Goal: Check status: Check status

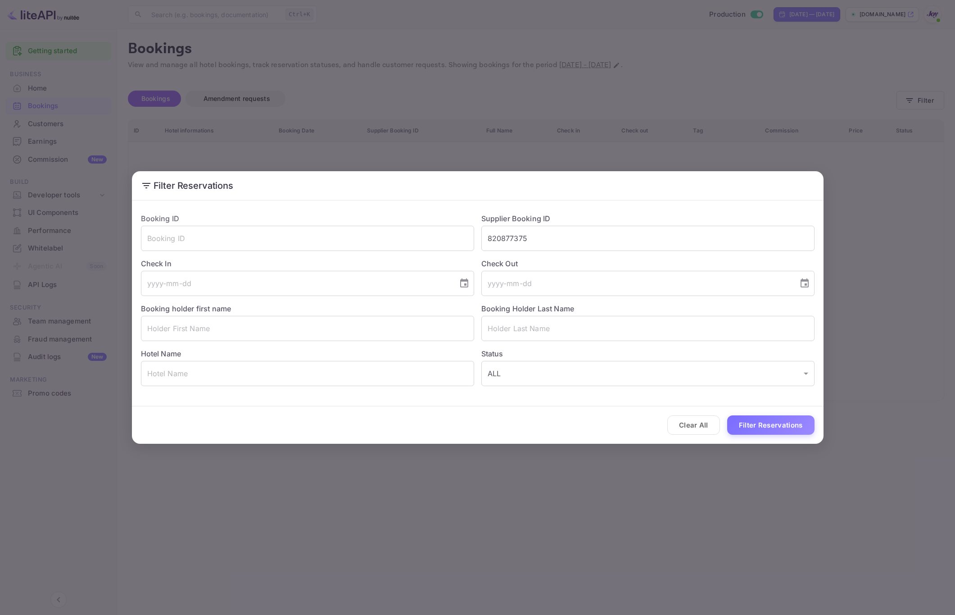
click at [692, 419] on button "Clear All" at bounding box center [693, 424] width 53 height 19
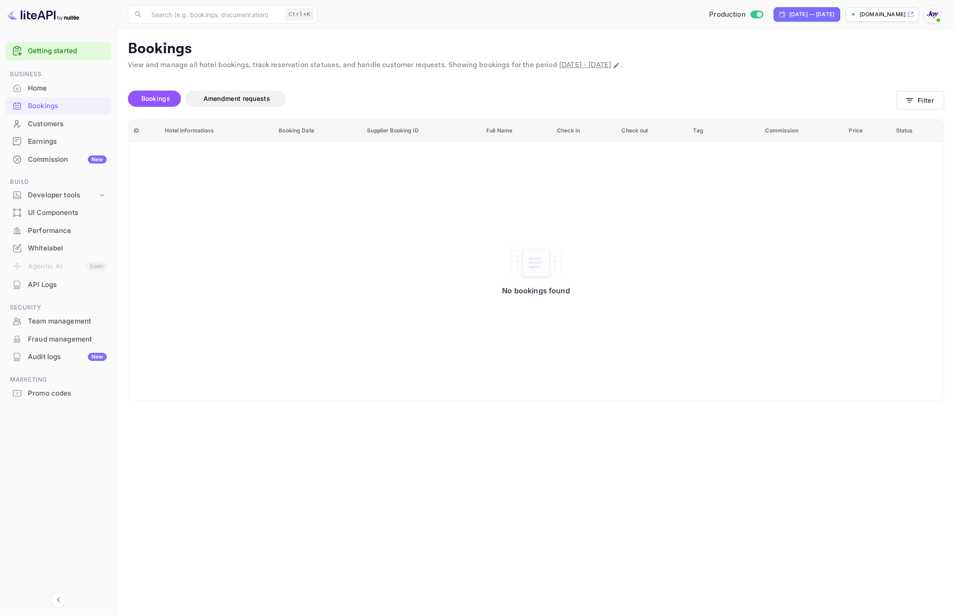
click at [495, 469] on main "Bookings View and manage all hotel bookings, track reservation statuses, and ha…" at bounding box center [536, 321] width 838 height 585
click at [921, 108] on button "Filter" at bounding box center [920, 100] width 48 height 18
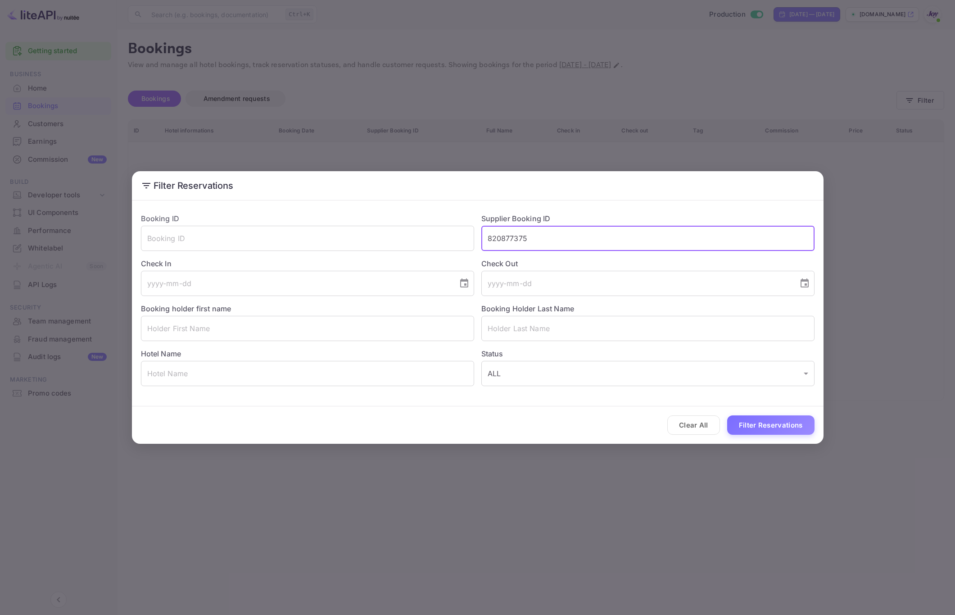
click at [559, 242] on input "820877375" at bounding box center [647, 238] width 333 height 25
paste input "6200924874"
type input "6200924874"
click at [770, 431] on button "Filter Reservations" at bounding box center [770, 424] width 87 height 19
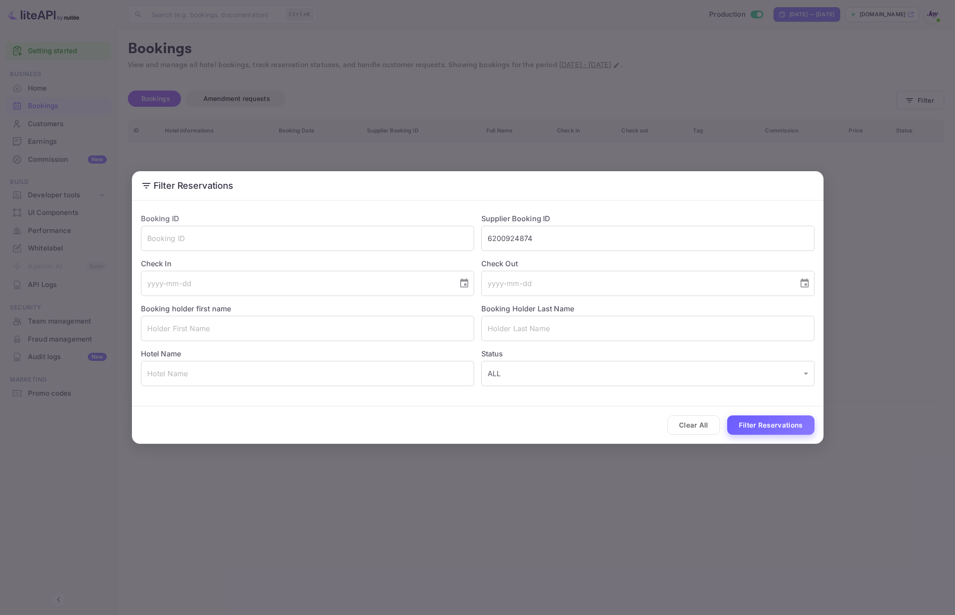
click at [770, 431] on button "Filter Reservations" at bounding box center [770, 424] width 87 height 19
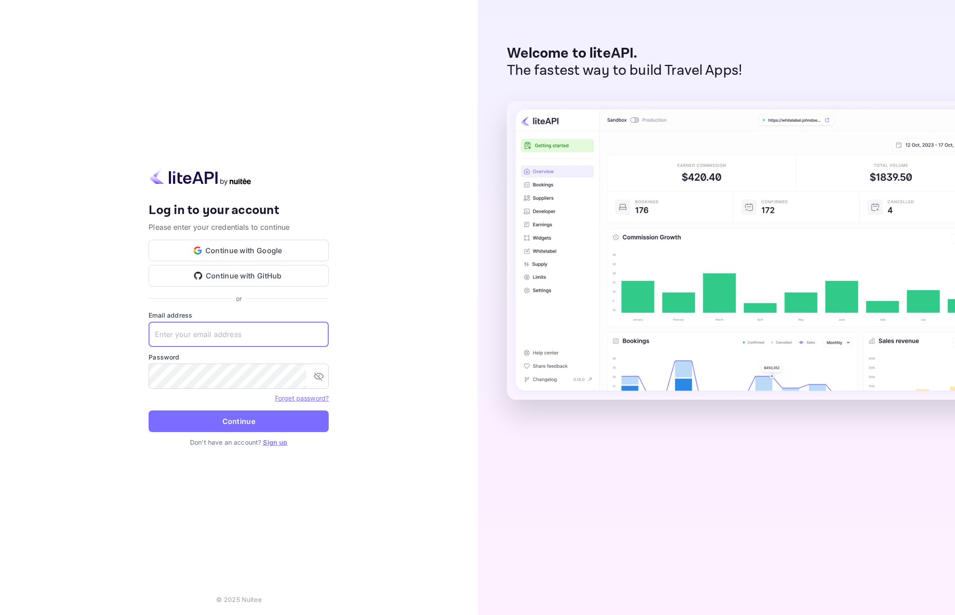
click at [246, 331] on input "text" at bounding box center [239, 333] width 180 height 25
paste input "[EMAIL_ADDRESS][DOMAIN_NAME]"
type input "[EMAIL_ADDRESS][DOMAIN_NAME]"
click at [228, 418] on button "Continue" at bounding box center [239, 421] width 180 height 22
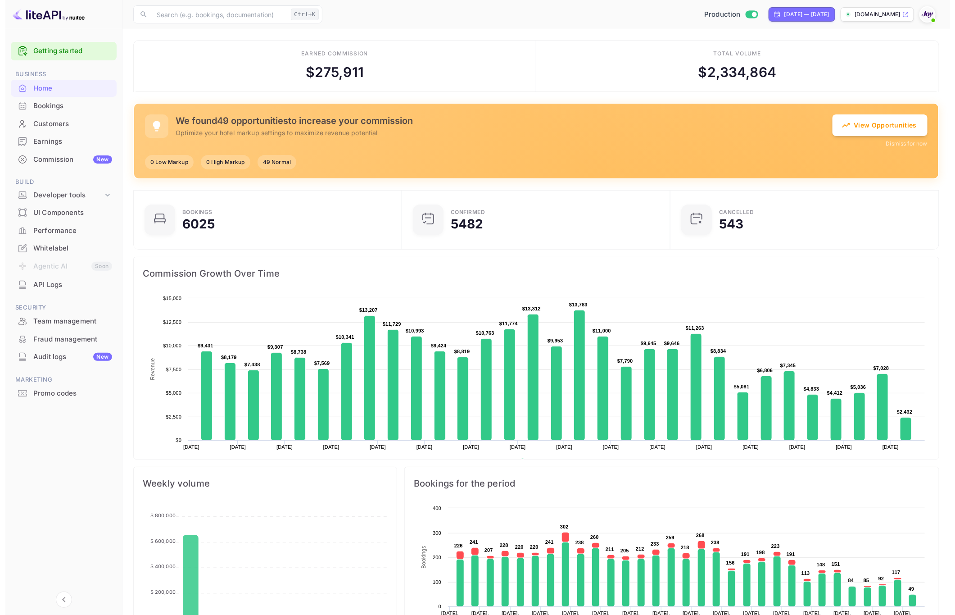
scroll to position [136, 253]
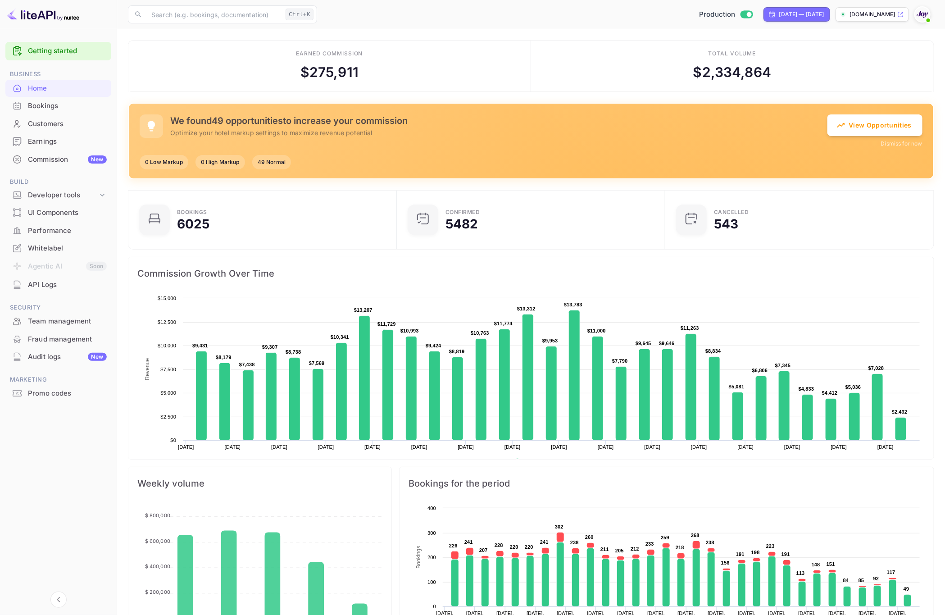
click at [53, 105] on div "Bookings" at bounding box center [67, 106] width 79 height 10
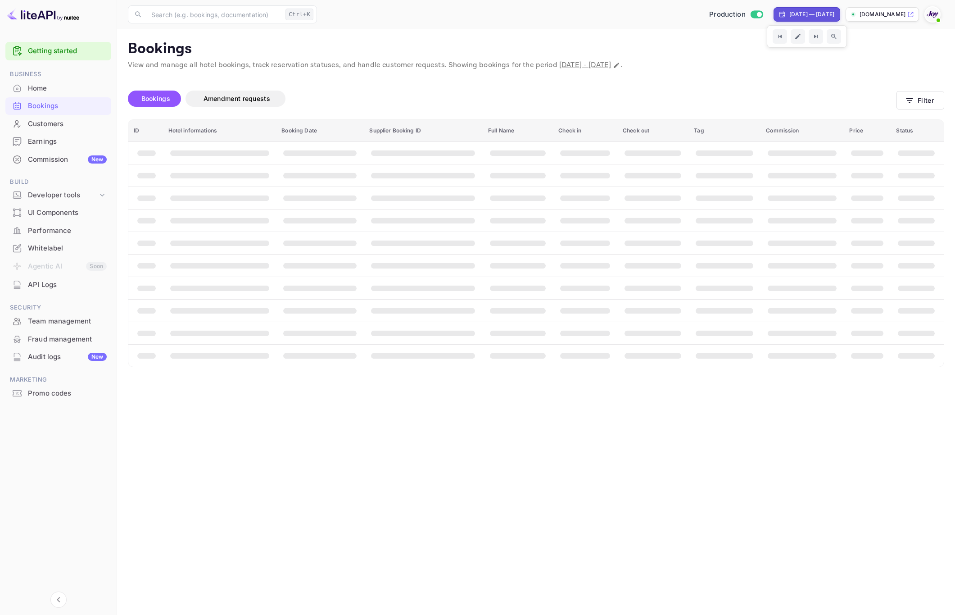
click at [789, 8] on div "[DATE] — [DATE]" at bounding box center [806, 14] width 67 height 14
select select "7"
select select "2025"
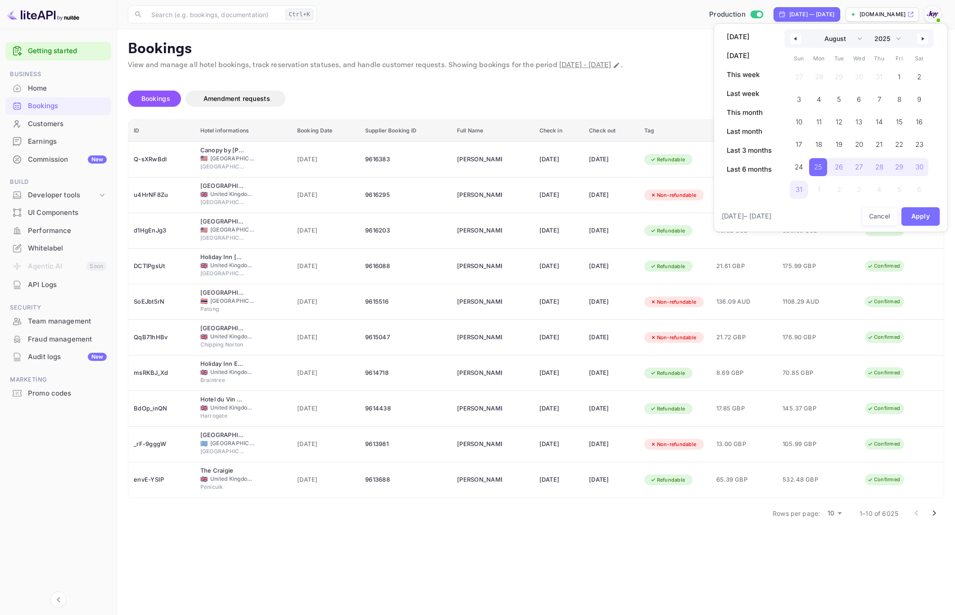
click at [794, 36] on button "button" at bounding box center [795, 38] width 11 height 11
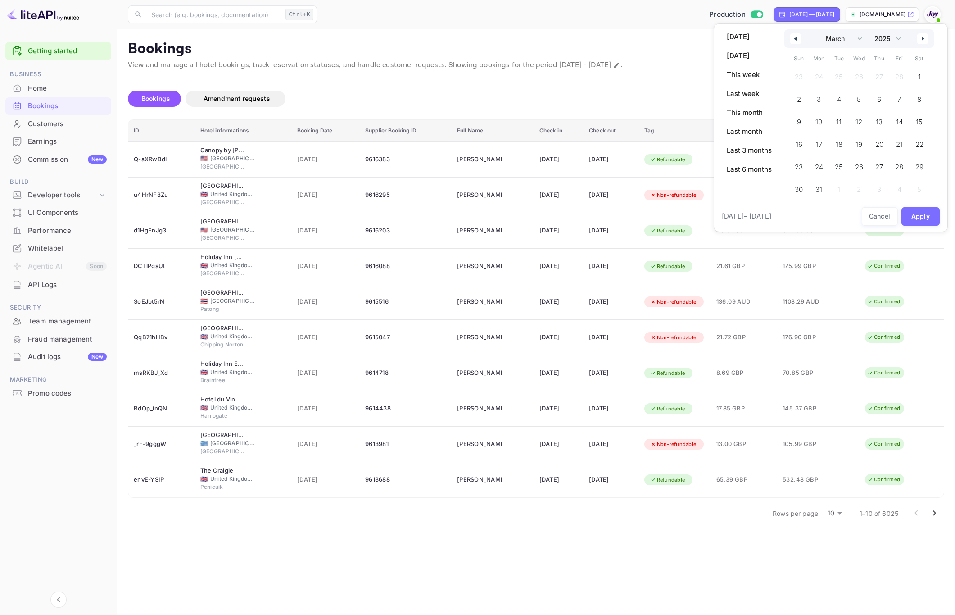
click at [794, 36] on button "button" at bounding box center [795, 38] width 11 height 11
click at [793, 36] on button "button" at bounding box center [795, 38] width 11 height 11
select select "11"
select select "2024"
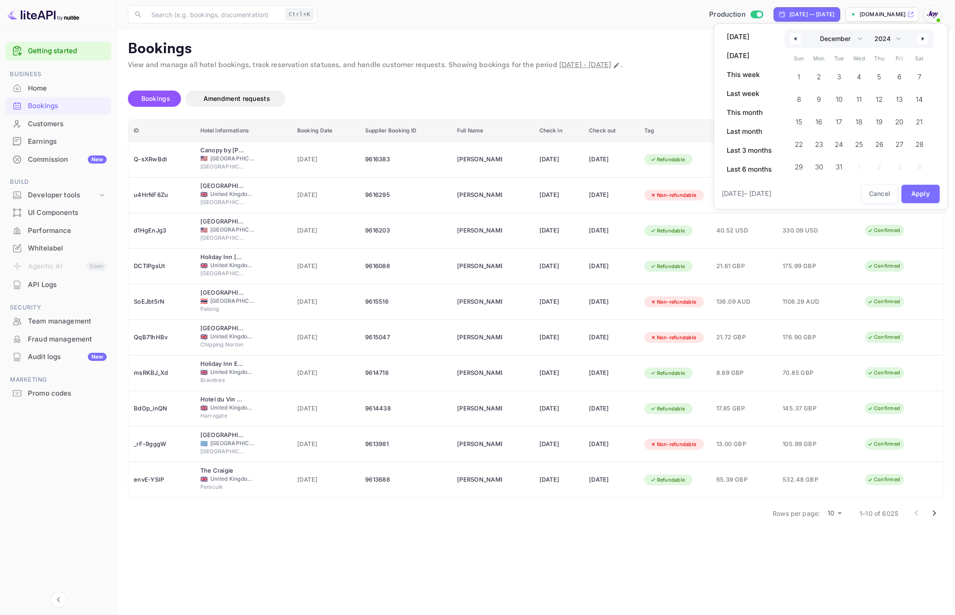
click at [922, 34] on button "button" at bounding box center [922, 38] width 11 height 11
select select "0"
select select "2025"
click at [860, 76] on span "1" at bounding box center [859, 77] width 20 height 18
click at [924, 39] on icon "button" at bounding box center [924, 39] width 5 height 4
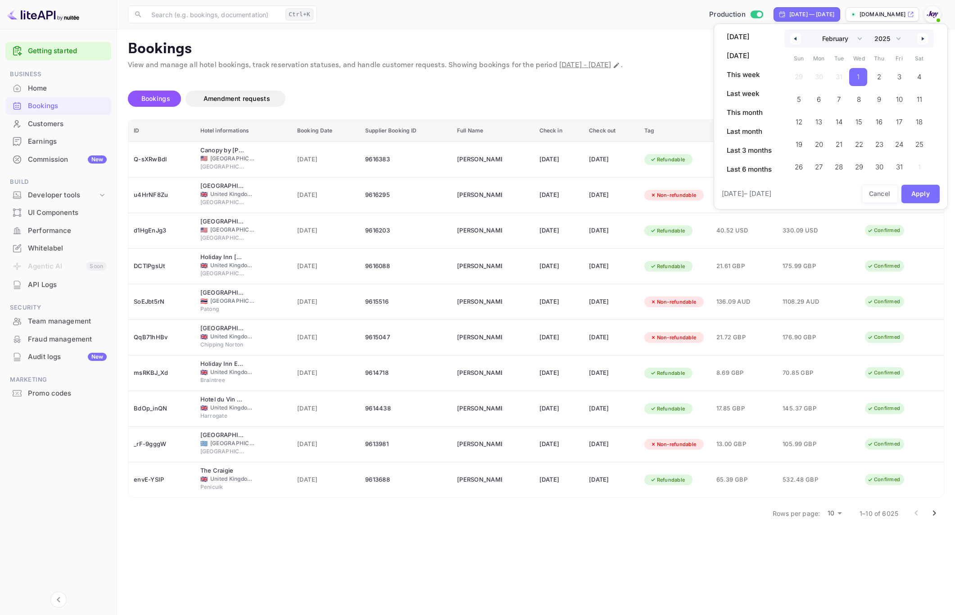
click at [924, 39] on icon "button" at bounding box center [924, 39] width 5 height 4
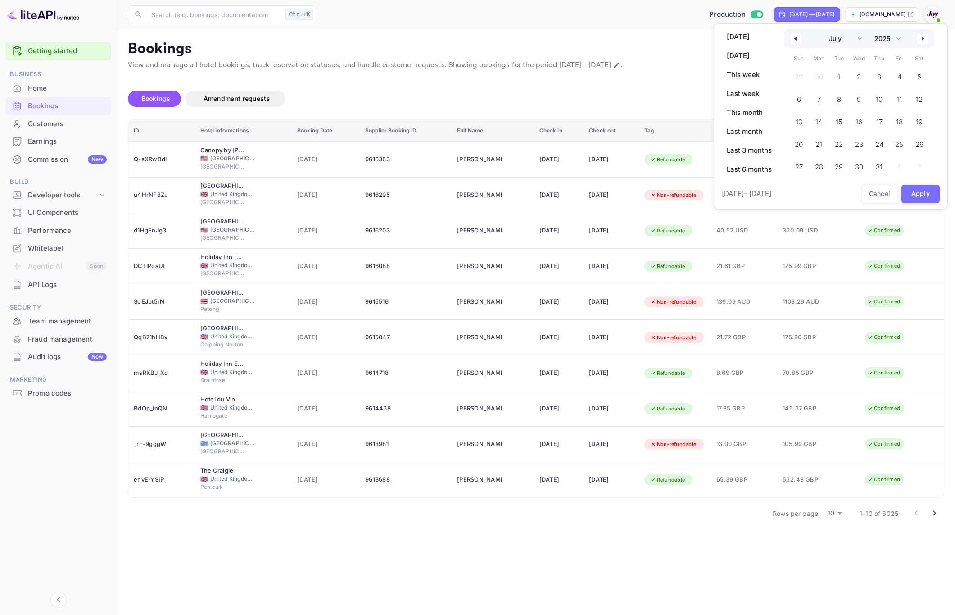
click at [924, 39] on icon "button" at bounding box center [924, 39] width 5 height 4
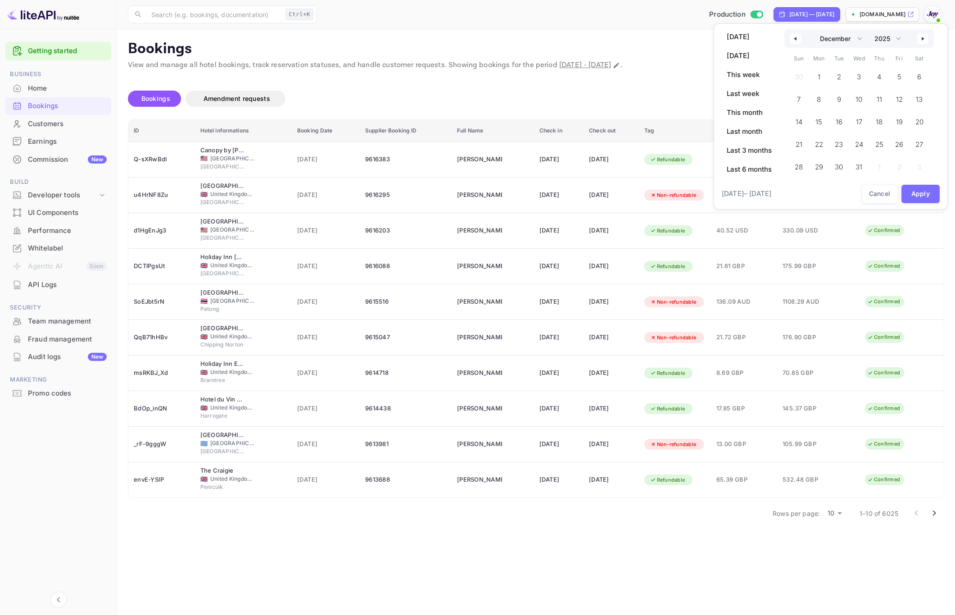
click at [924, 39] on icon "button" at bounding box center [924, 39] width 5 height 4
select select "0"
select select "2026"
click at [924, 39] on icon "button" at bounding box center [924, 39] width 5 height 4
click at [924, 39] on div "January February March April May June July August September October November [D…" at bounding box center [858, 46] width 149 height 35
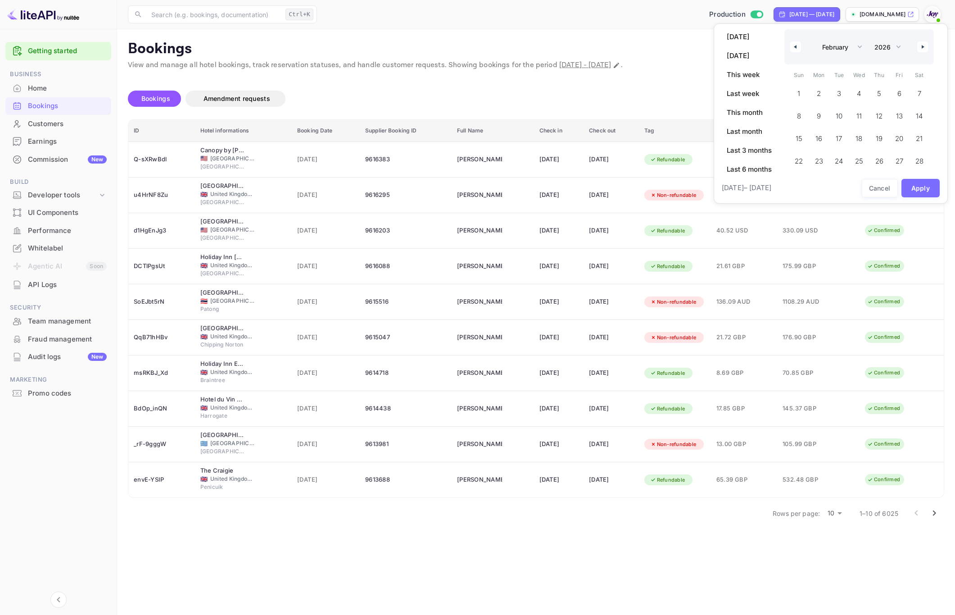
click at [924, 39] on div "January February March April May June July August September October November [D…" at bounding box center [858, 46] width 149 height 35
click at [923, 46] on icon "button" at bounding box center [924, 47] width 5 height 4
click at [923, 46] on div "January February March April May June July August September October November [D…" at bounding box center [858, 38] width 149 height 18
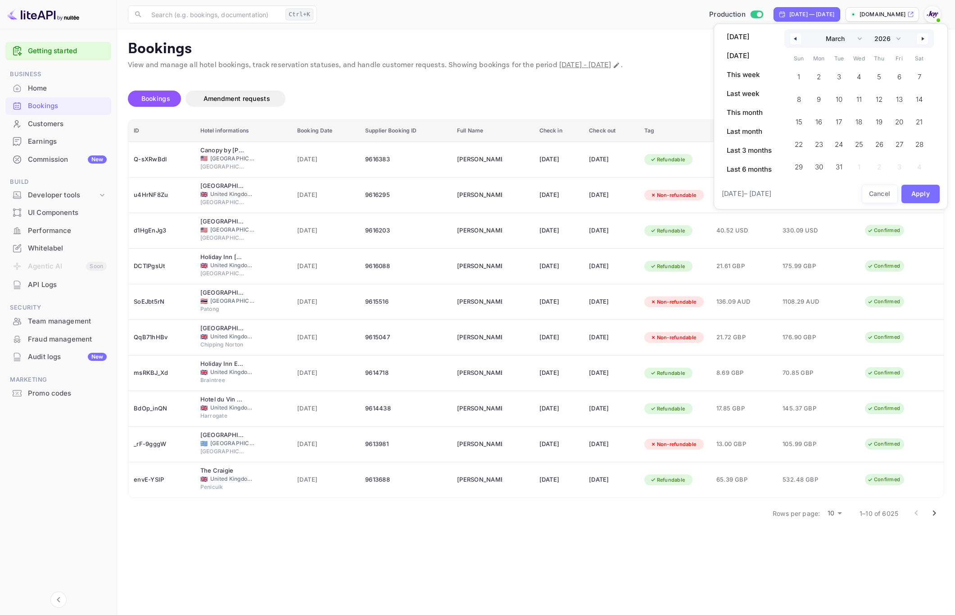
click at [923, 41] on button "button" at bounding box center [922, 38] width 11 height 11
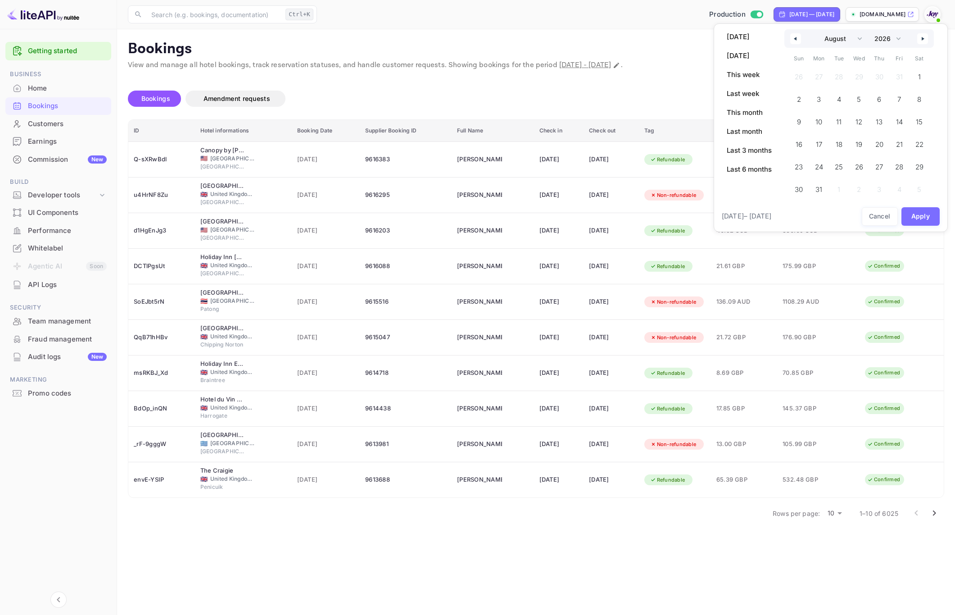
click at [923, 41] on button "button" at bounding box center [922, 38] width 11 height 11
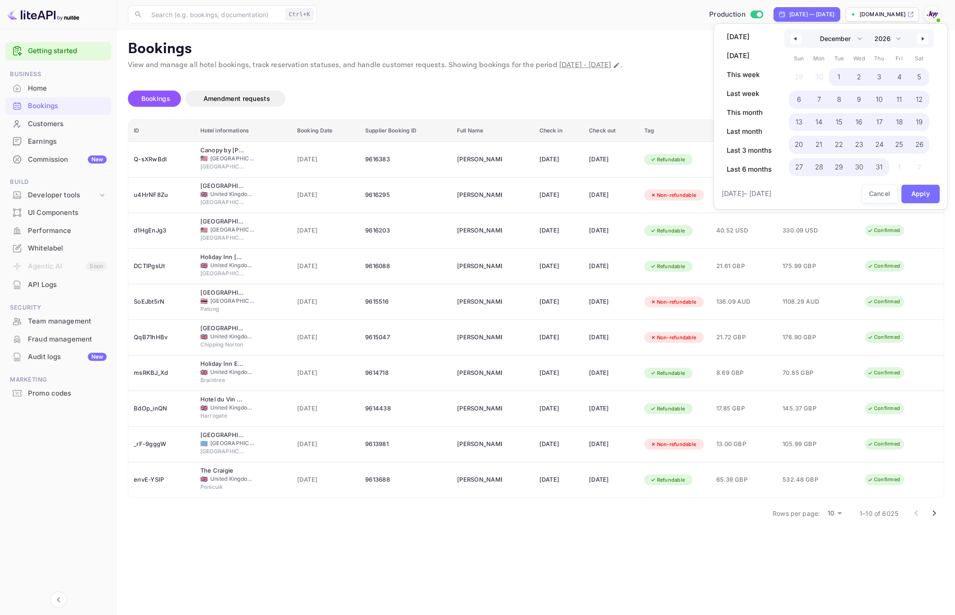
click at [881, 170] on span "31" at bounding box center [879, 167] width 7 height 16
select select "0"
select select "2025"
click at [927, 191] on button "Apply" at bounding box center [920, 194] width 39 height 18
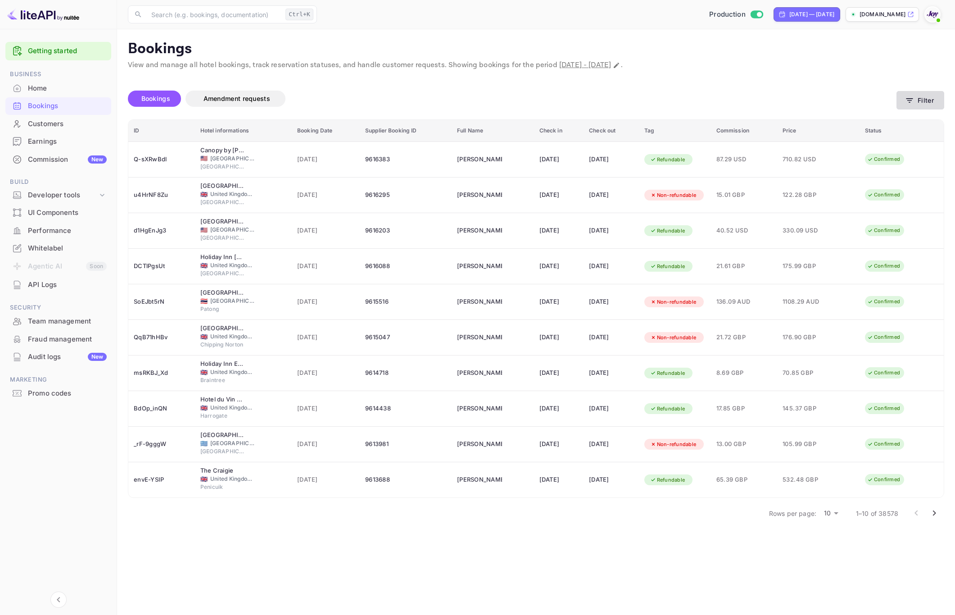
click at [931, 100] on button "Filter" at bounding box center [920, 100] width 48 height 18
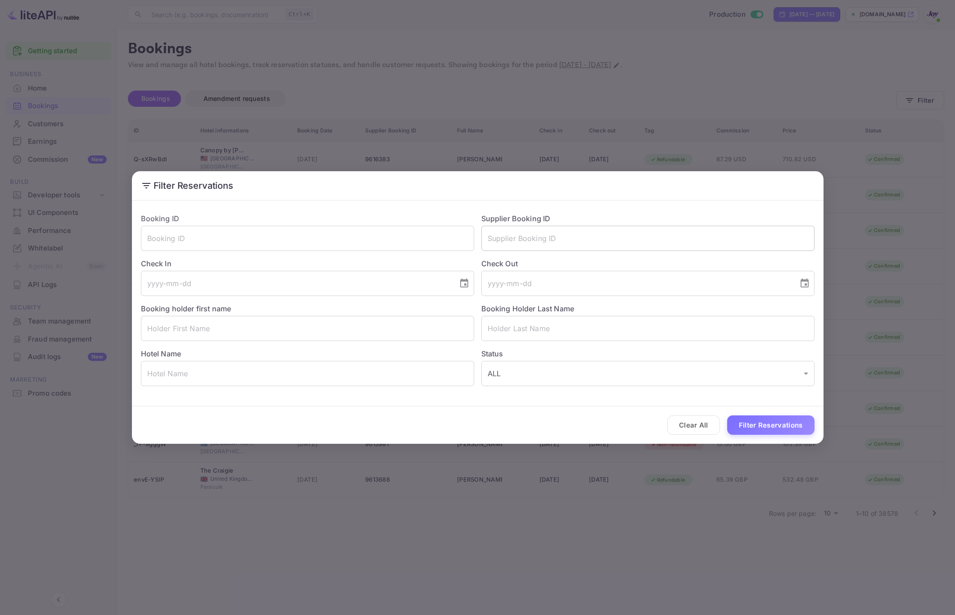
click at [594, 237] on input "text" at bounding box center [647, 238] width 333 height 25
paste input "6200924874"
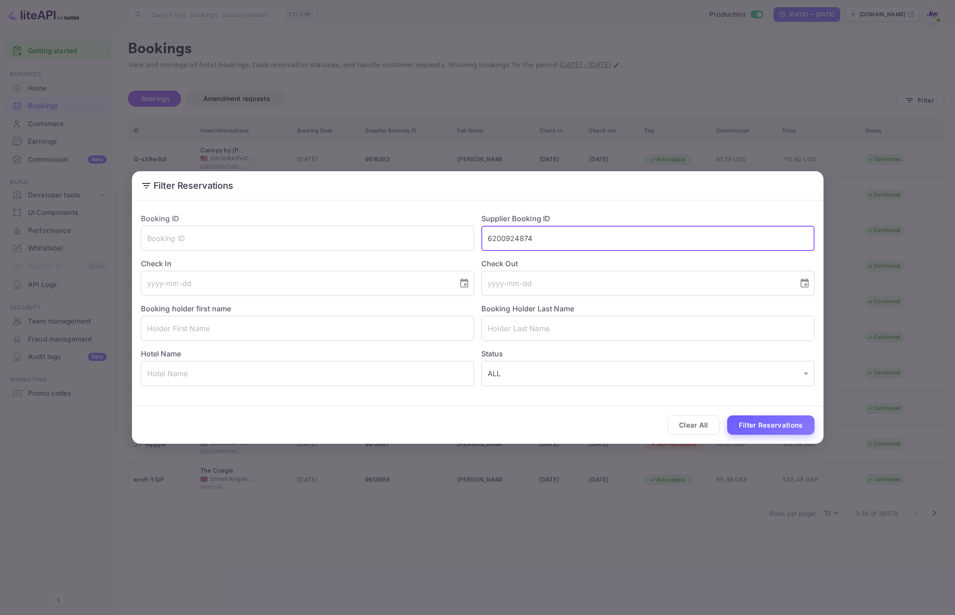
type input "6200924874"
click at [762, 419] on button "Filter Reservations" at bounding box center [770, 424] width 87 height 19
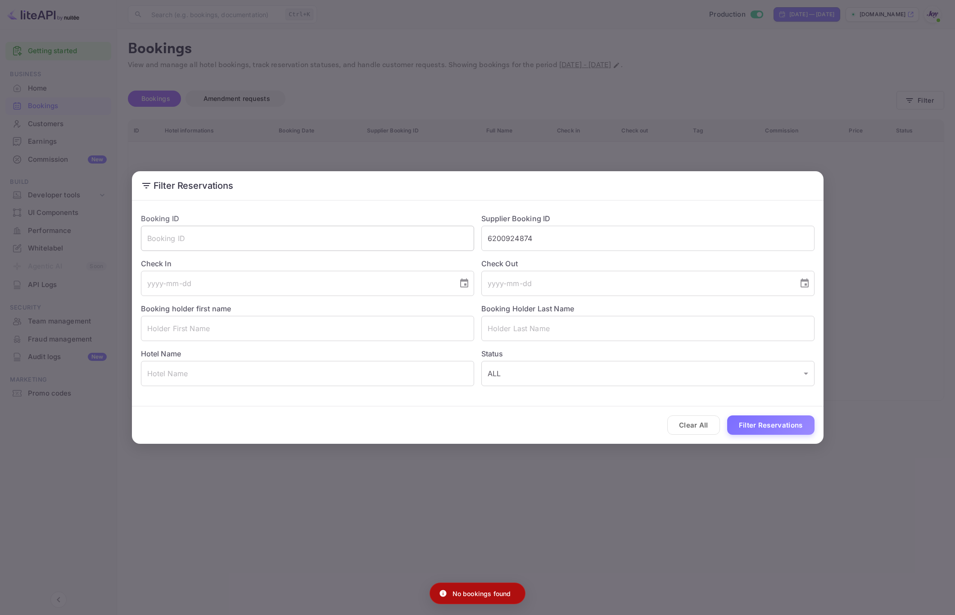
click at [305, 233] on input "text" at bounding box center [307, 238] width 333 height 25
click at [556, 238] on input "6200924874" at bounding box center [647, 238] width 333 height 25
click at [407, 230] on input "text" at bounding box center [307, 238] width 333 height 25
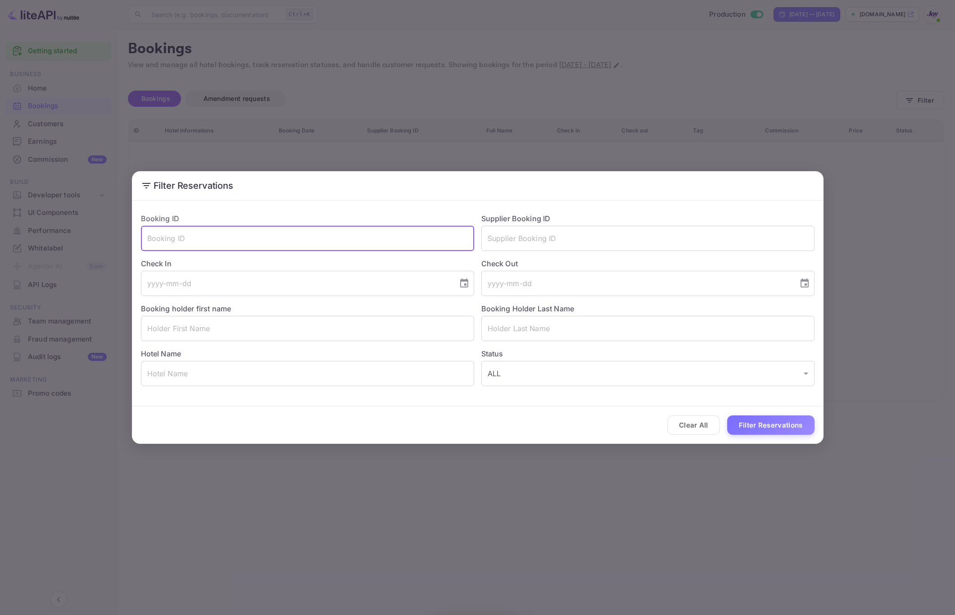
paste input "6200924874"
type input "6200924874"
click at [755, 430] on button "Filter Reservations" at bounding box center [770, 424] width 87 height 19
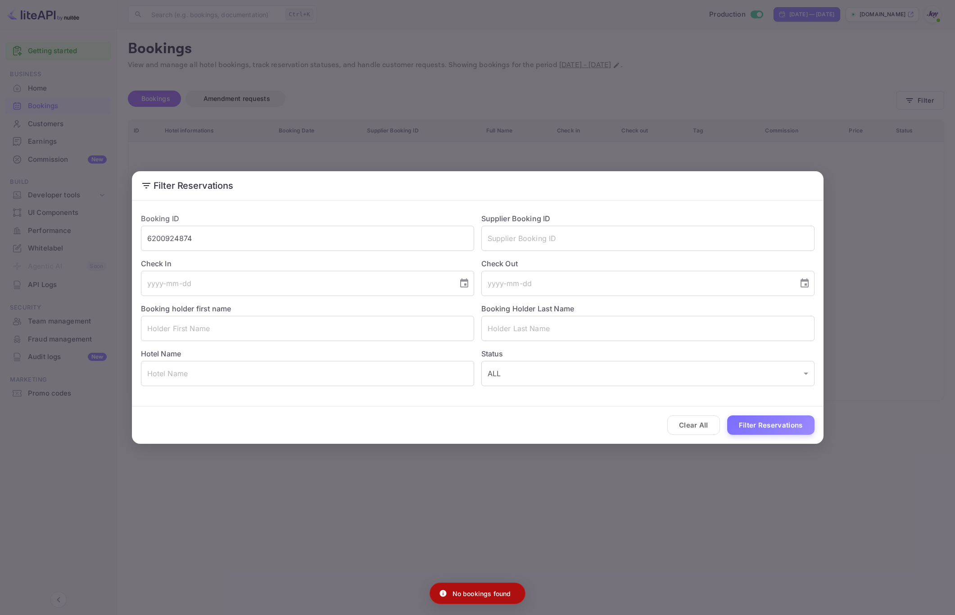
click at [665, 537] on div "Filter Reservations Booking ID 6200924874 ​ Supplier Booking ID ​ Check In ​ Ch…" at bounding box center [477, 307] width 955 height 615
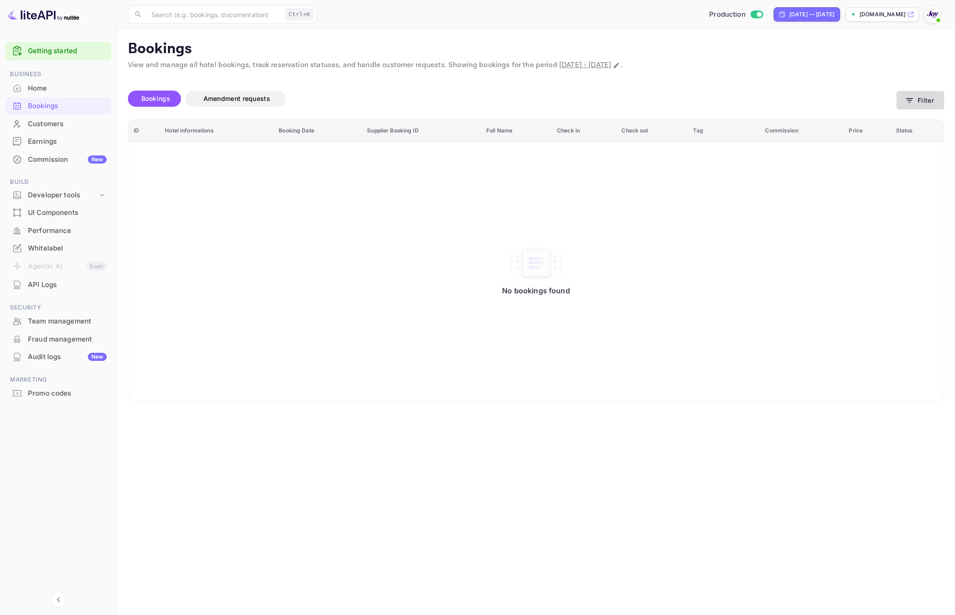
click at [913, 108] on button "Filter" at bounding box center [920, 100] width 48 height 18
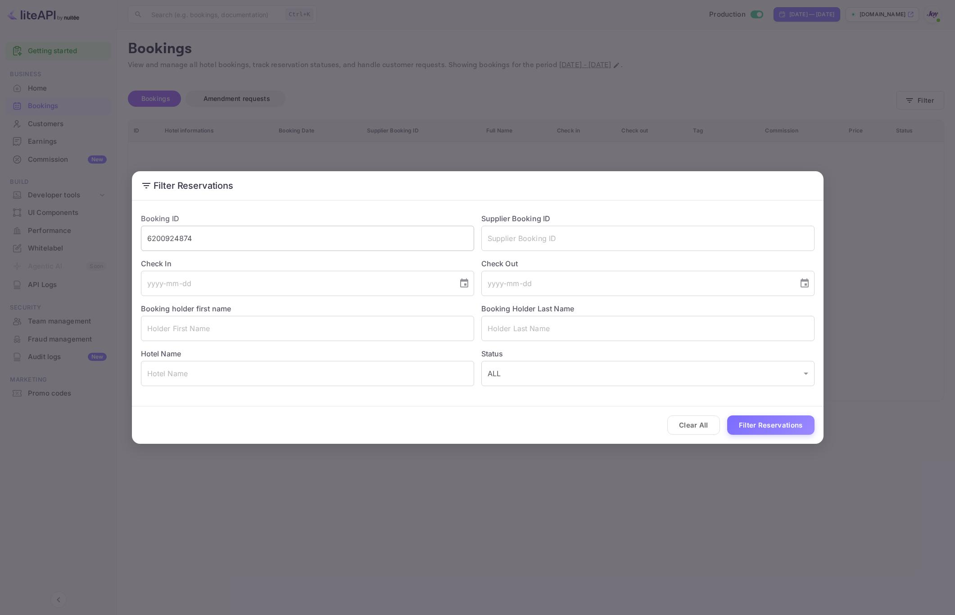
click at [252, 242] on input "6200924874" at bounding box center [307, 238] width 333 height 25
click at [252, 241] on input "text" at bounding box center [307, 238] width 333 height 25
click at [204, 329] on input "text" at bounding box center [307, 328] width 333 height 25
click at [191, 326] on input "text" at bounding box center [307, 328] width 333 height 25
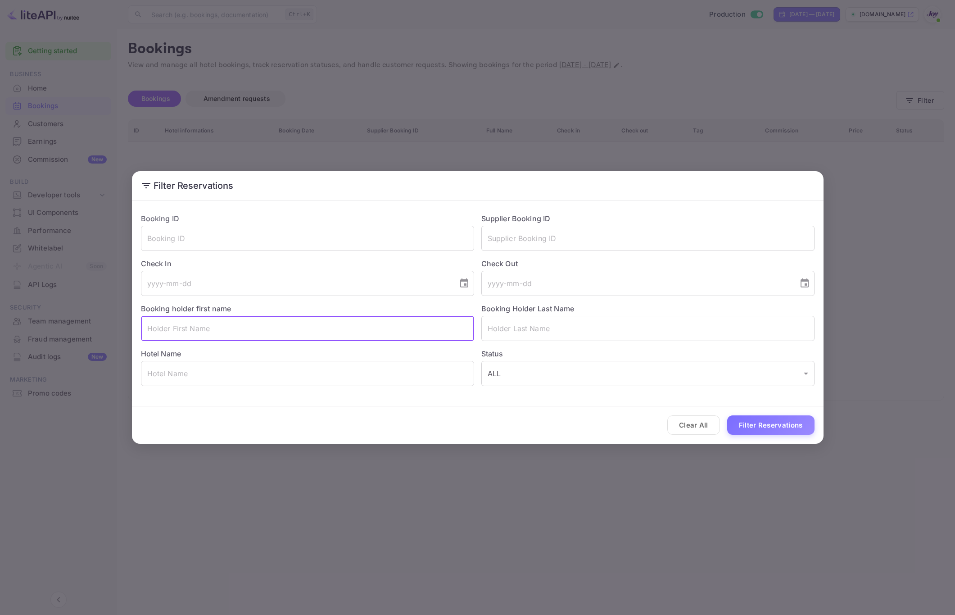
paste input "[PERSON_NAME]"
type input "[PERSON_NAME]"
click at [534, 335] on input "text" at bounding box center [647, 328] width 333 height 25
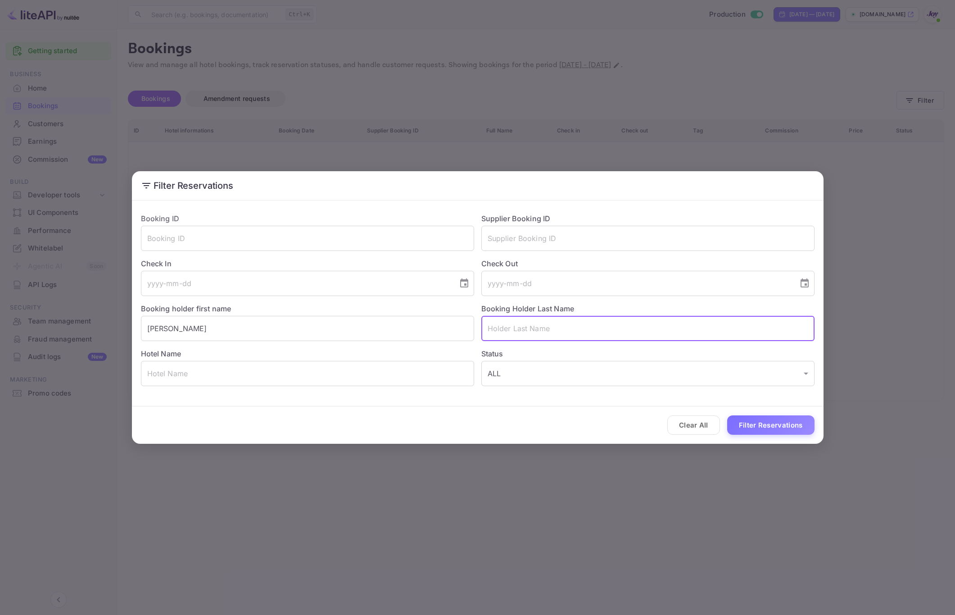
paste input "[PERSON_NAME]"
type input "[PERSON_NAME]"
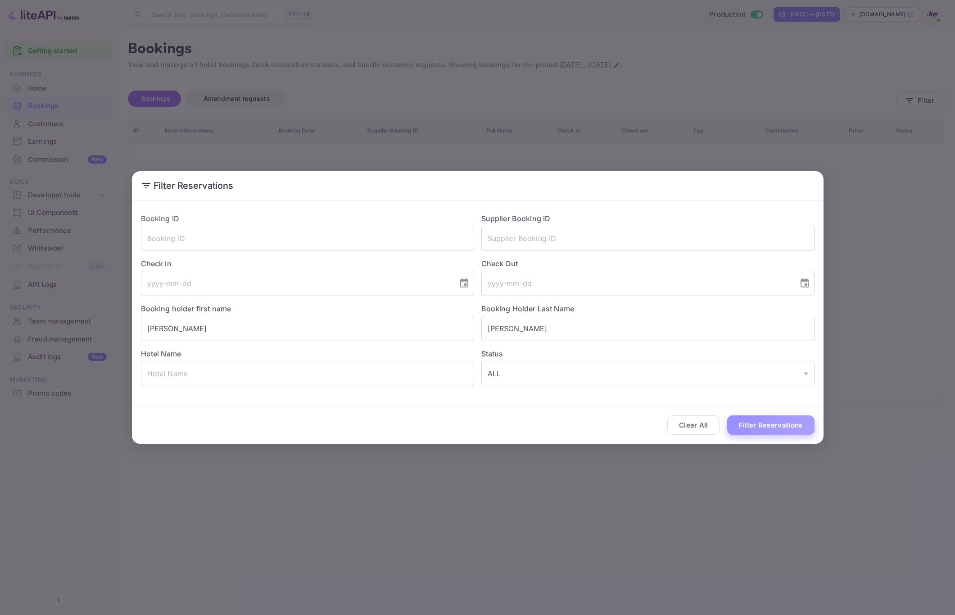
click at [759, 420] on button "Filter Reservations" at bounding box center [770, 424] width 87 height 19
click at [687, 427] on button "Clear All" at bounding box center [693, 424] width 53 height 19
